Goal: Task Accomplishment & Management: Complete application form

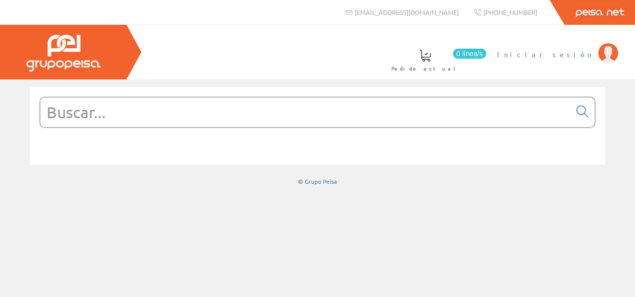
click at [567, 54] on span "Iniciar sesión" at bounding box center [545, 54] width 96 height 10
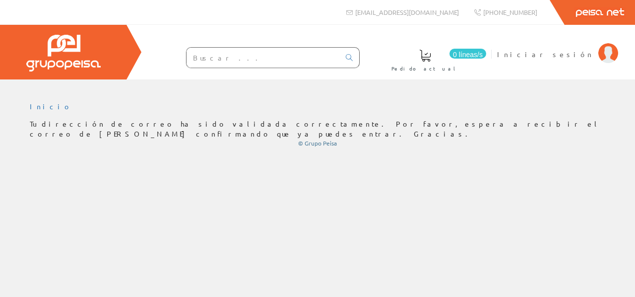
click at [573, 112] on ul "Inicio" at bounding box center [318, 110] width 576 height 17
click at [579, 54] on font "Iniciar sesión" at bounding box center [545, 54] width 96 height 9
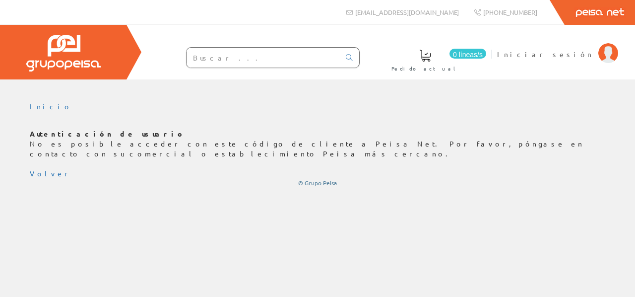
click at [478, 127] on div "Inicio Autenticación de usuario No es posible acceder con este código de client…" at bounding box center [317, 144] width 635 height 85
click at [583, 100] on div "Inicio Autenticación de usuario No es posible acceder con este código de client…" at bounding box center [317, 144] width 635 height 100
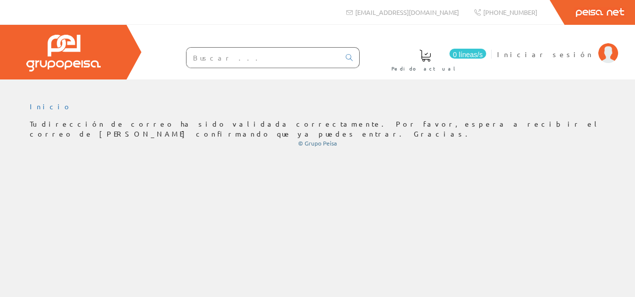
click at [325, 96] on div "Inicio Tu dirección de correo ha sido validada correctamente. Por favor, espera…" at bounding box center [317, 124] width 635 height 61
